Goal: Transaction & Acquisition: Purchase product/service

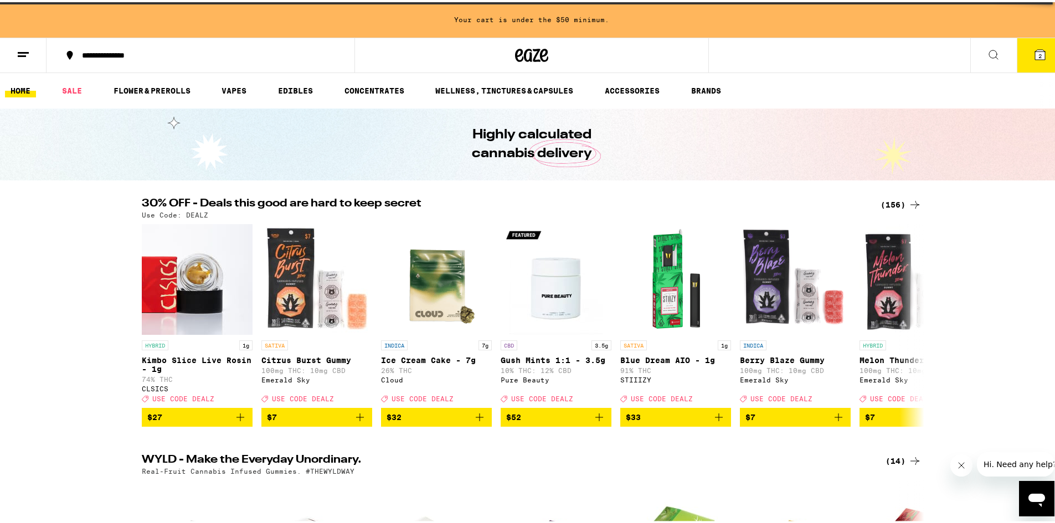
click at [380, 90] on link "CONCENTRATES" at bounding box center [374, 88] width 71 height 13
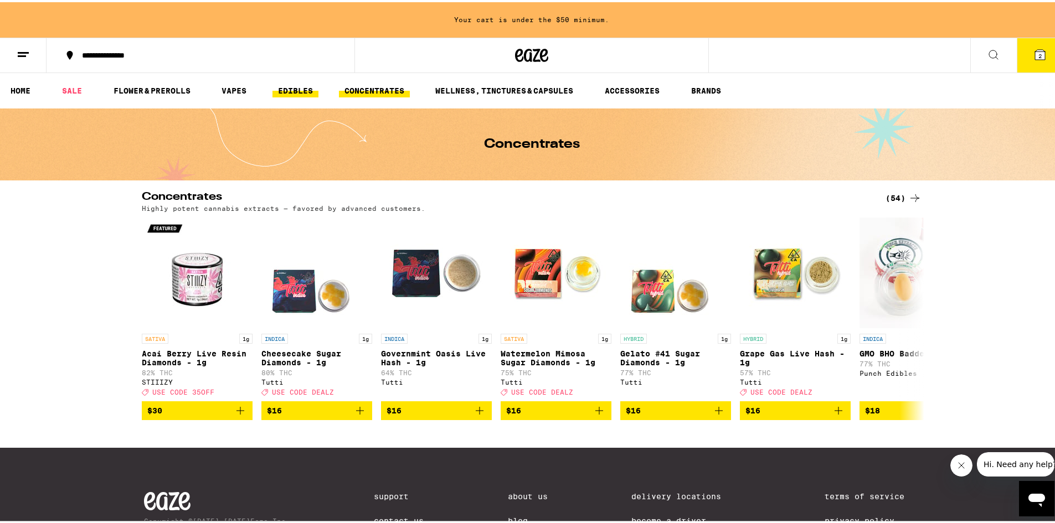
click at [297, 86] on link "EDIBLES" at bounding box center [295, 88] width 46 height 13
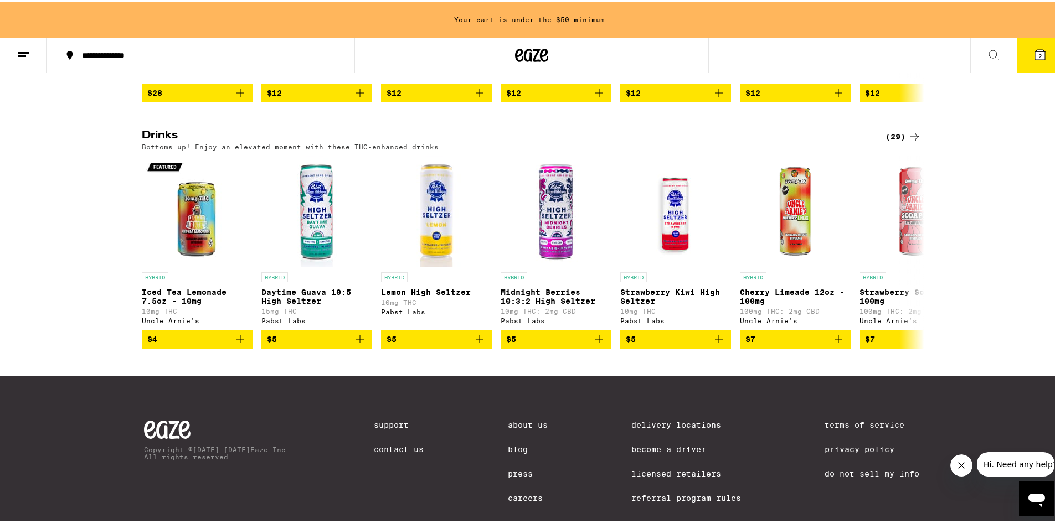
click at [894, 141] on div "(29)" at bounding box center [903, 134] width 36 height 13
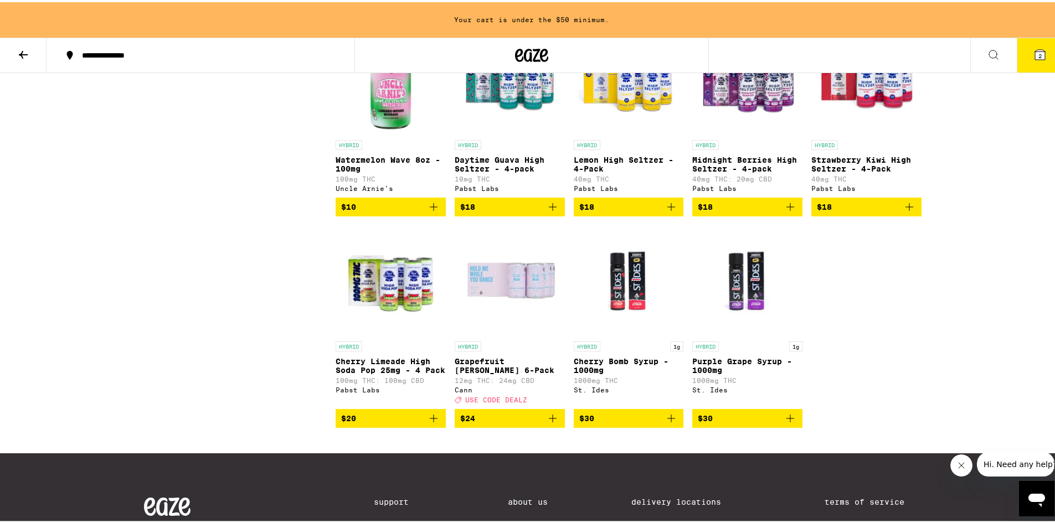
scroll to position [997, 0]
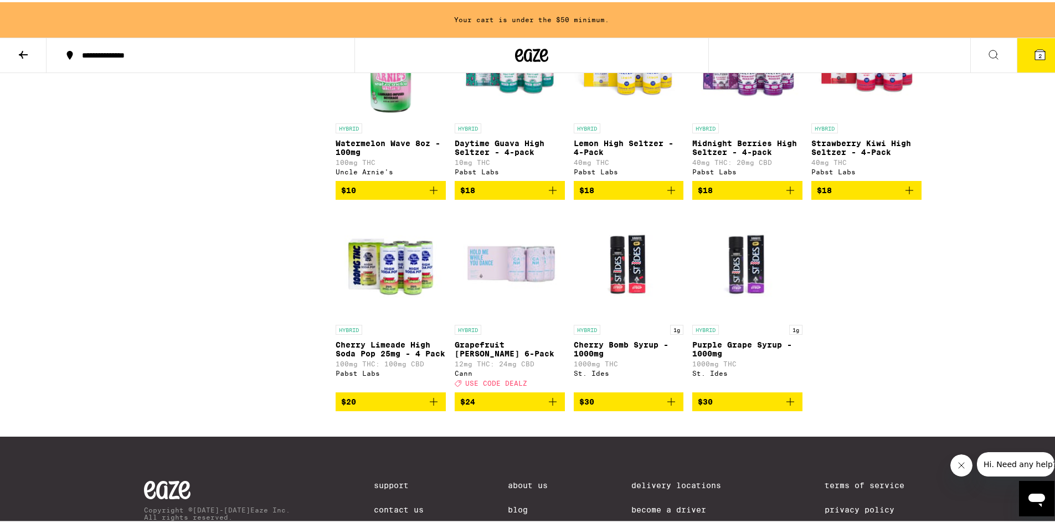
click at [431, 406] on icon "Add to bag" at bounding box center [433, 399] width 13 height 13
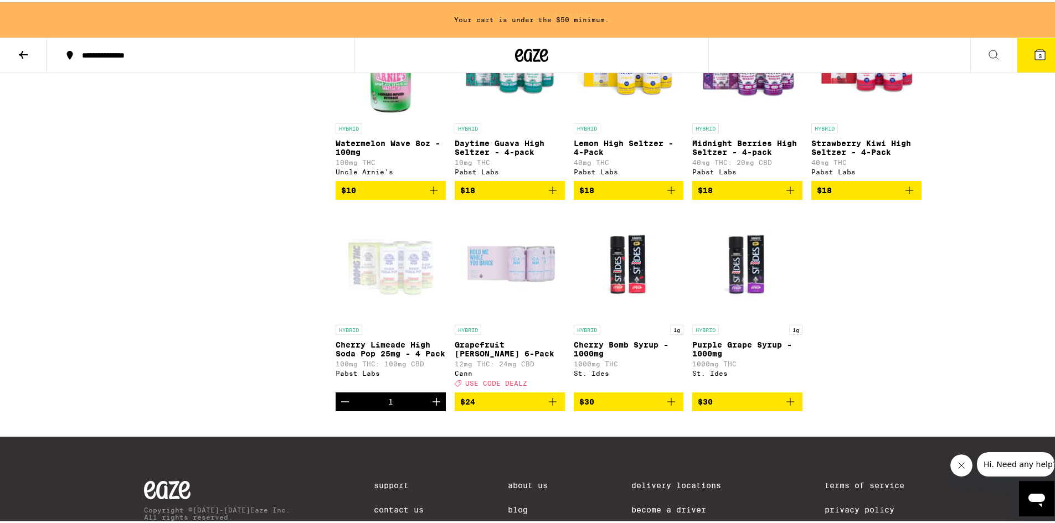
click at [431, 406] on icon "Increment" at bounding box center [436, 399] width 13 height 13
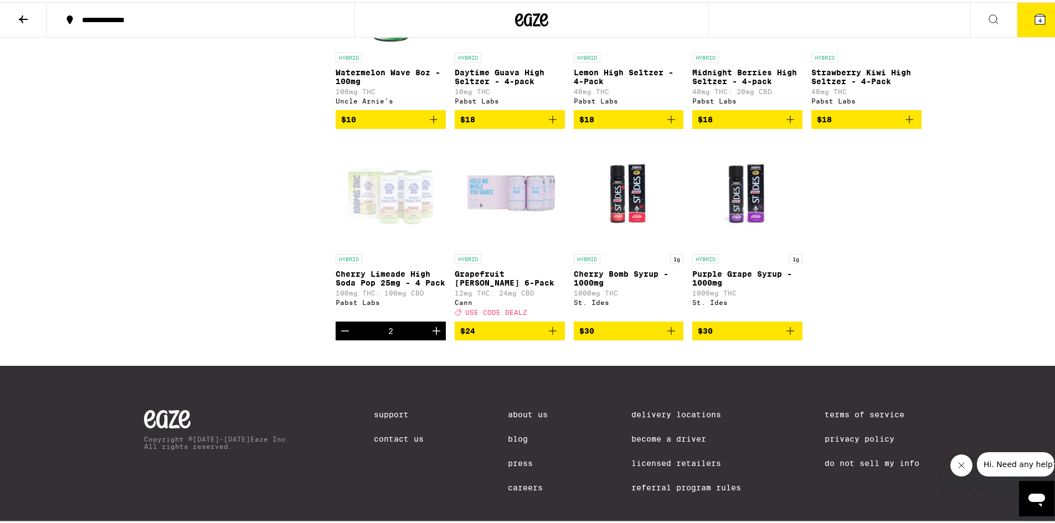
scroll to position [851, 0]
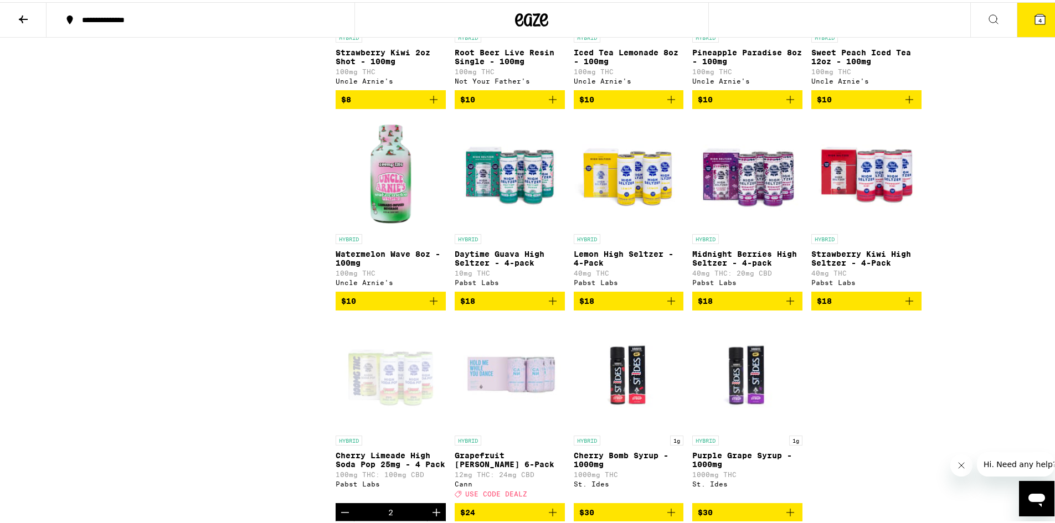
click at [1035, 13] on icon at bounding box center [1040, 17] width 10 height 10
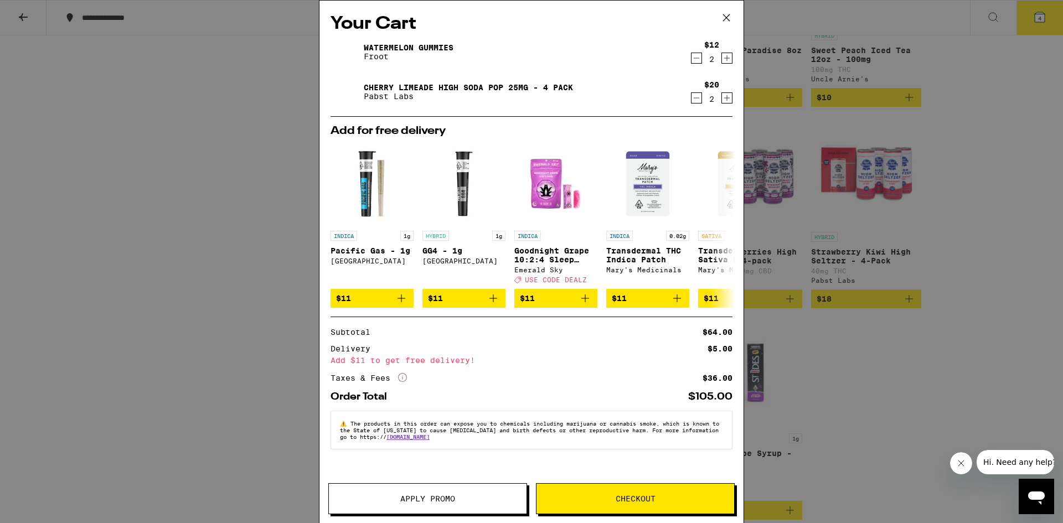
click at [726, 14] on icon at bounding box center [726, 17] width 17 height 17
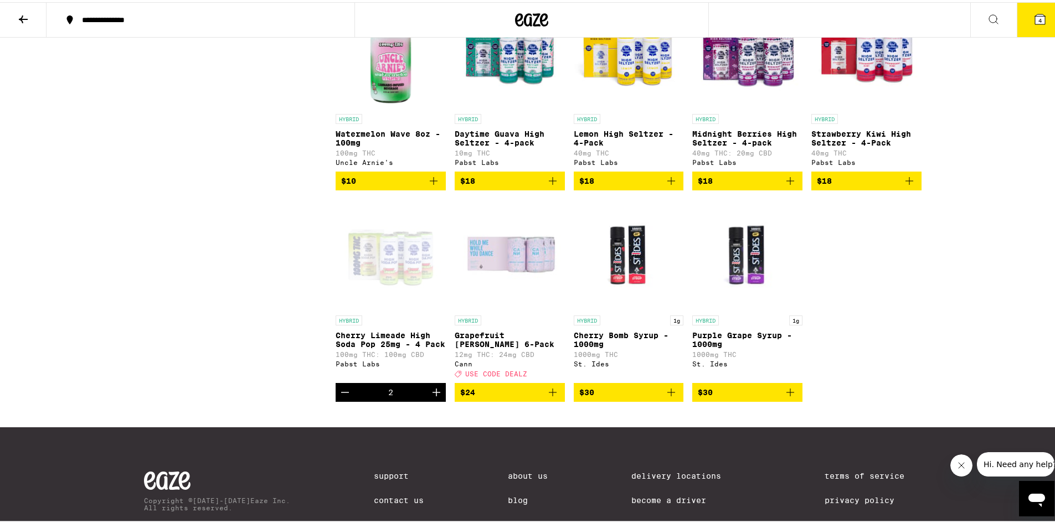
scroll to position [1017, 0]
